Goal: Information Seeking & Learning: Learn about a topic

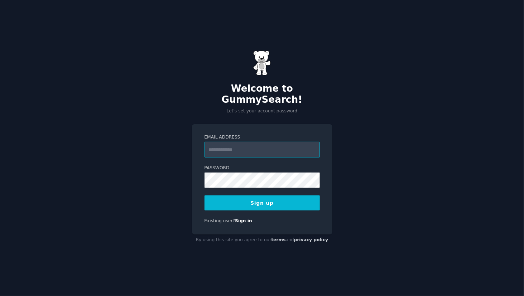
click at [262, 142] on input "Email Address" at bounding box center [261, 150] width 115 height 16
click at [236, 142] on input "Email Address" at bounding box center [261, 150] width 115 height 16
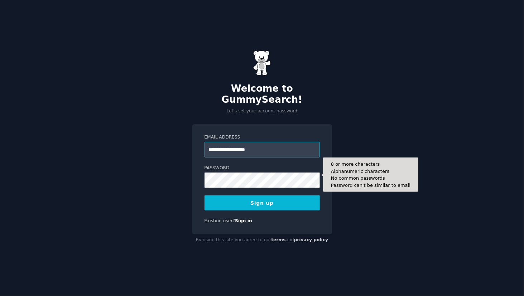
type input "**********"
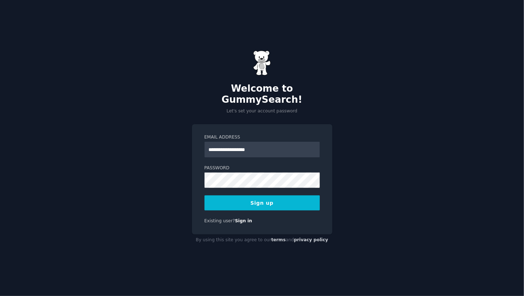
click at [284, 199] on button "Sign up" at bounding box center [261, 202] width 115 height 15
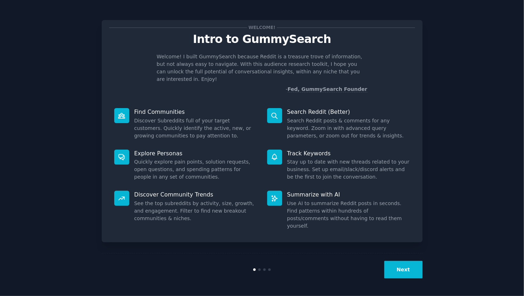
click at [379, 134] on div "Search Reddit (Better) Search Reddit posts & comments for any keyword. Zoom in …" at bounding box center [338, 124] width 153 height 42
click at [405, 263] on button "Next" at bounding box center [403, 270] width 38 height 18
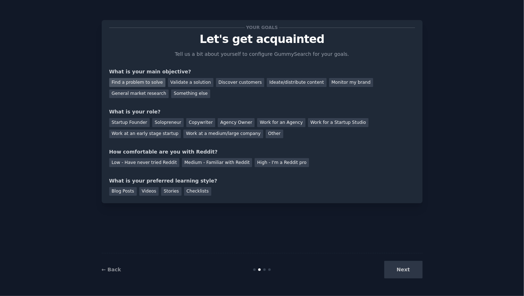
click at [145, 81] on div "Find a problem to solve" at bounding box center [137, 82] width 56 height 9
click at [231, 78] on div "Discover customers" at bounding box center [240, 82] width 48 height 9
click at [128, 81] on div "Find a problem to solve" at bounding box center [137, 82] width 56 height 9
click at [134, 124] on div "Startup Founder" at bounding box center [129, 122] width 40 height 9
click at [175, 124] on div "Solopreneur" at bounding box center [168, 122] width 32 height 9
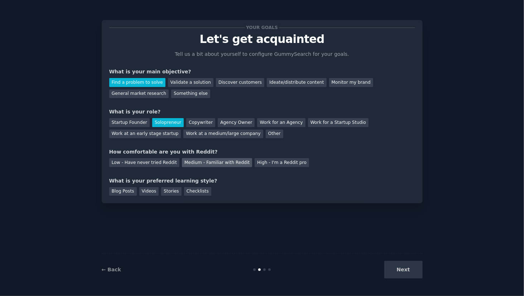
click at [185, 163] on div "Medium - Familiar with Reddit" at bounding box center [217, 162] width 70 height 9
click at [127, 190] on div "Blog Posts" at bounding box center [123, 191] width 28 height 9
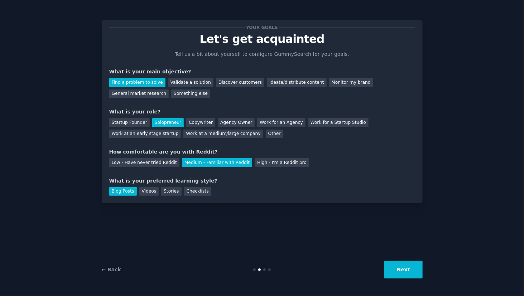
click at [397, 263] on button "Next" at bounding box center [403, 270] width 38 height 18
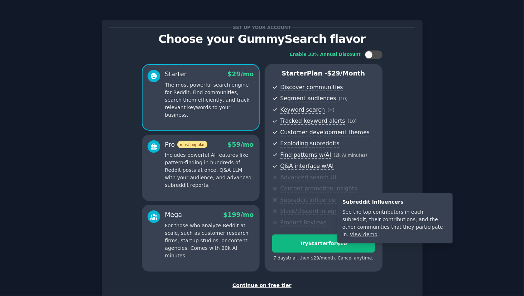
scroll to position [43, 0]
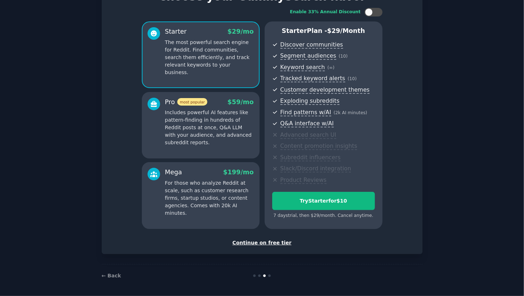
click at [266, 243] on div "Continue on free tier" at bounding box center [262, 243] width 306 height 8
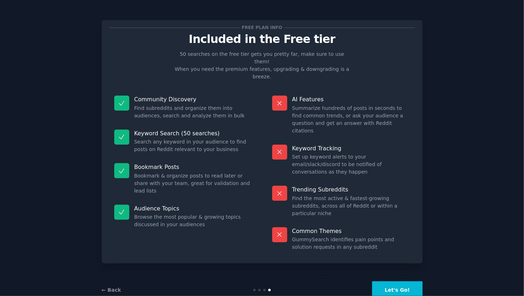
click at [395, 281] on button "Let's Go!" at bounding box center [397, 290] width 50 height 18
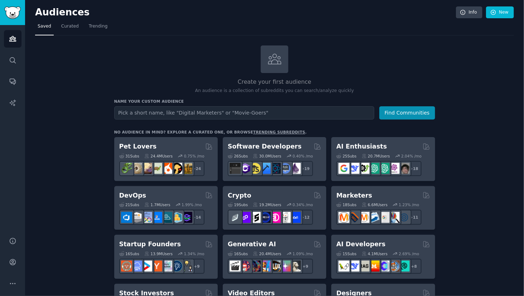
click at [99, 19] on div "Audiences Info New" at bounding box center [274, 13] width 479 height 15
click at [99, 20] on div "Audiences Info New" at bounding box center [274, 13] width 479 height 15
click at [89, 28] on span "Trending" at bounding box center [98, 26] width 19 height 6
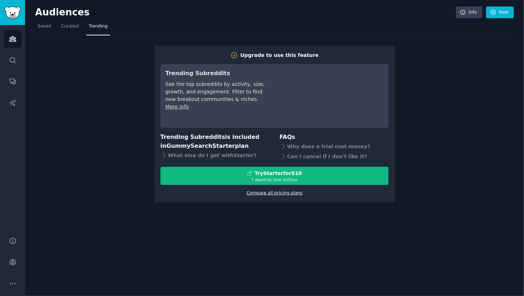
click at [275, 193] on link "Compare all pricing plans" at bounding box center [274, 192] width 56 height 5
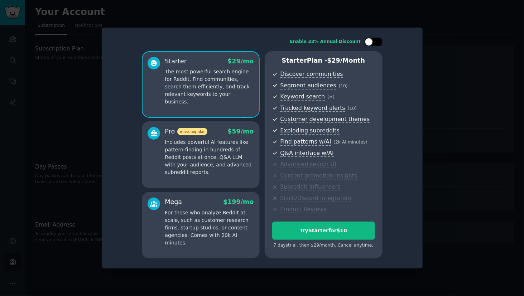
click at [372, 44] on div at bounding box center [369, 42] width 8 height 8
checkbox input "true"
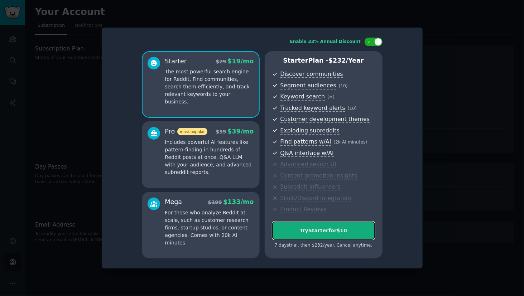
click at [323, 233] on div "Try Starter for $10" at bounding box center [323, 231] width 102 height 8
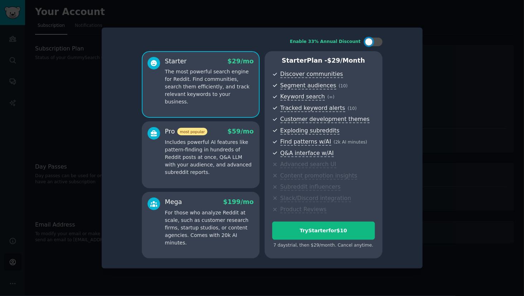
click at [301, 85] on span "Segment audiences" at bounding box center [308, 86] width 56 height 8
click at [446, 87] on div at bounding box center [262, 148] width 524 height 296
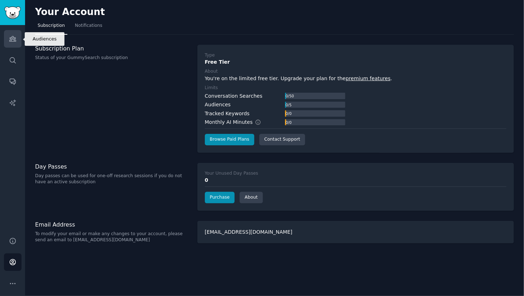
click at [11, 36] on icon "Sidebar" at bounding box center [13, 39] width 8 height 8
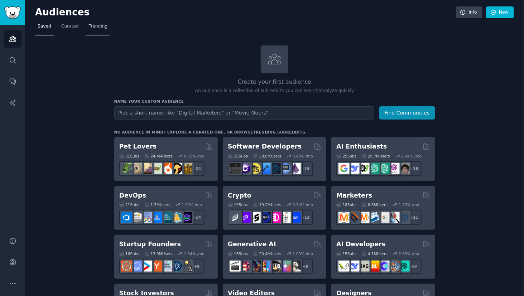
click at [89, 23] on span "Trending" at bounding box center [98, 26] width 19 height 6
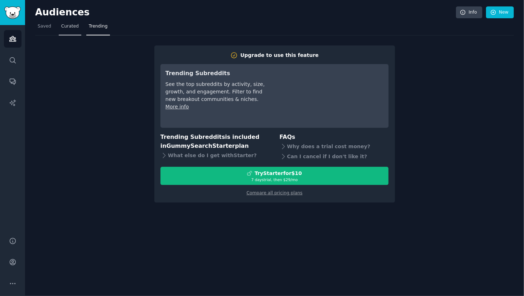
click at [66, 29] on link "Curated" at bounding box center [70, 28] width 23 height 15
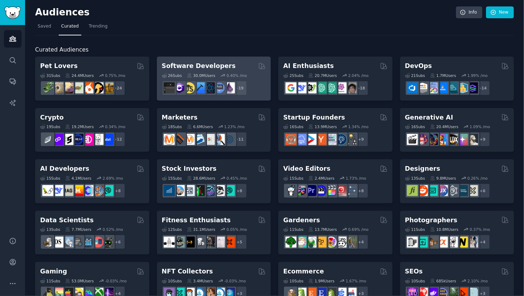
click at [191, 64] on h2 "Software Developers" at bounding box center [199, 66] width 74 height 9
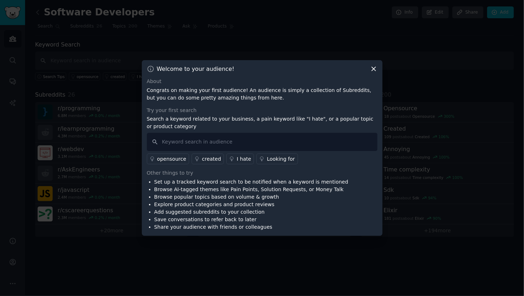
click at [372, 69] on icon at bounding box center [374, 69] width 8 height 8
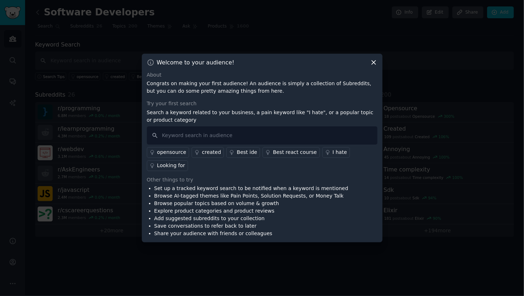
click at [376, 66] on icon at bounding box center [374, 63] width 8 height 8
click at [373, 64] on icon at bounding box center [374, 62] width 4 height 4
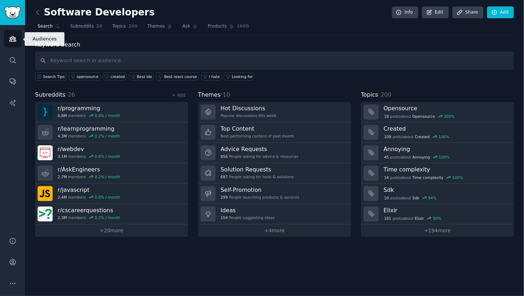
click at [15, 37] on icon "Sidebar" at bounding box center [13, 39] width 8 height 8
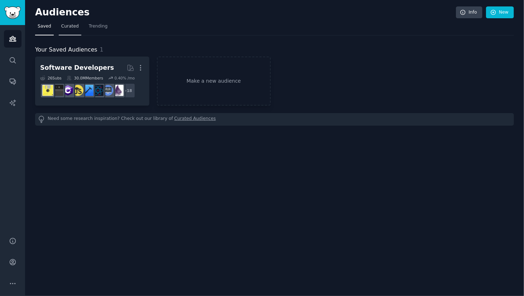
click at [73, 26] on span "Curated" at bounding box center [70, 26] width 18 height 6
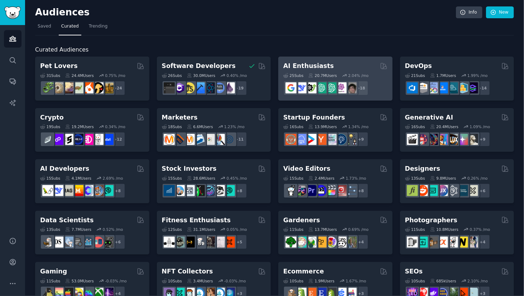
click at [305, 71] on div "25 Sub s 20.7M Users 2.04 % /mo + 18" at bounding box center [335, 83] width 104 height 25
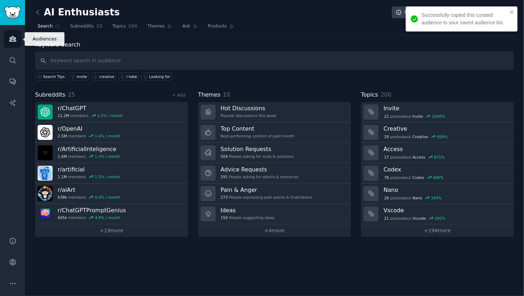
click at [11, 37] on icon "Sidebar" at bounding box center [13, 39] width 8 height 8
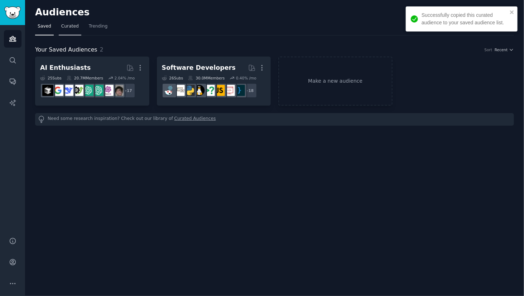
click at [65, 23] on span "Curated" at bounding box center [70, 26] width 18 height 6
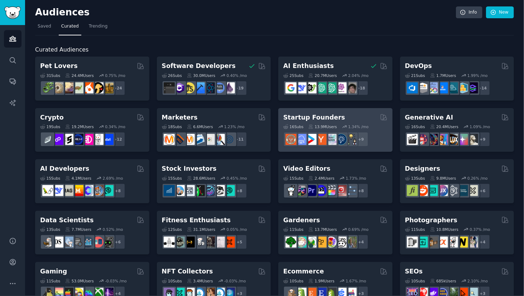
click at [304, 122] on div "16 Sub s 13.9M Users 1.34 % /mo + 9" at bounding box center [335, 134] width 104 height 25
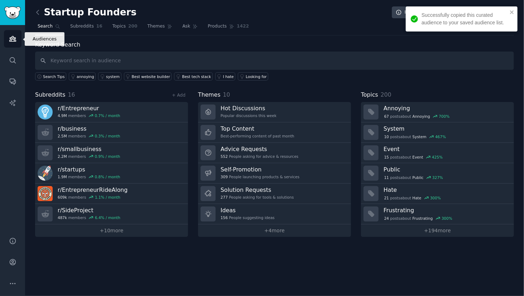
click at [10, 39] on icon "Sidebar" at bounding box center [13, 39] width 8 height 8
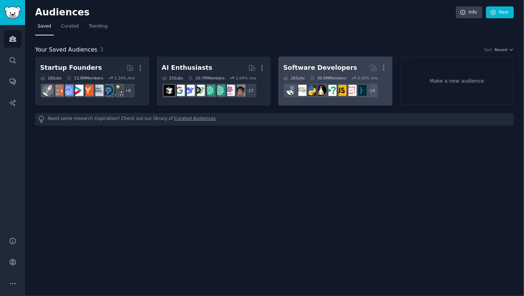
click at [302, 63] on div "Software Developers" at bounding box center [320, 67] width 74 height 9
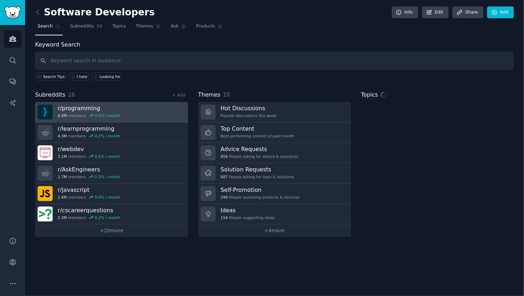
click at [105, 105] on h3 "r/ programming" at bounding box center [89, 109] width 63 height 8
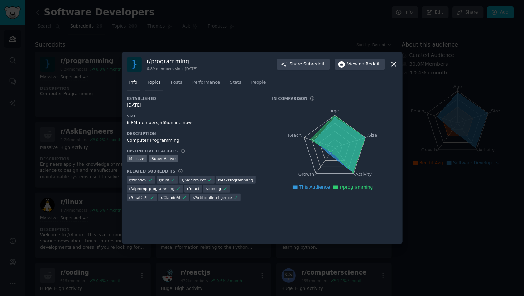
click at [149, 86] on link "Topics" at bounding box center [154, 84] width 18 height 15
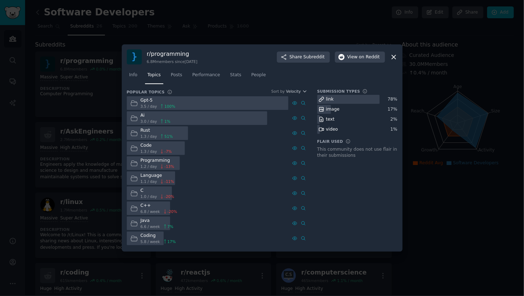
click at [396, 57] on icon at bounding box center [394, 57] width 8 height 8
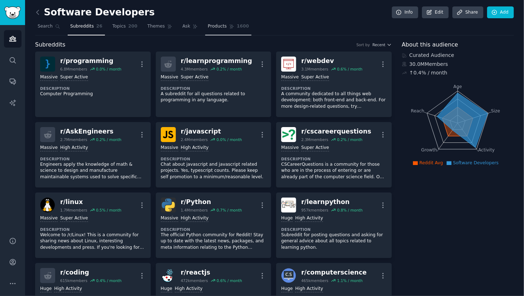
click at [208, 31] on link "Products 1600" at bounding box center [228, 28] width 46 height 15
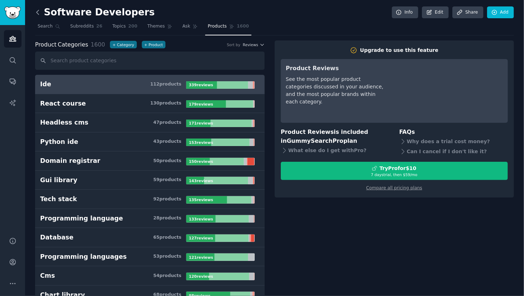
click at [37, 10] on icon at bounding box center [38, 13] width 8 height 8
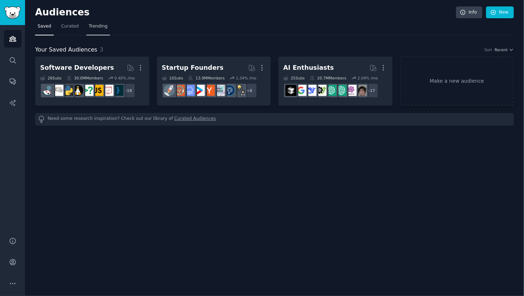
click at [91, 31] on link "Trending" at bounding box center [98, 28] width 24 height 15
